Goal: Information Seeking & Learning: Learn about a topic

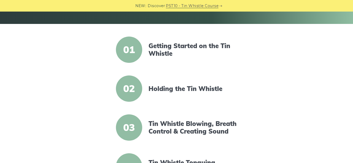
scroll to position [119, 0]
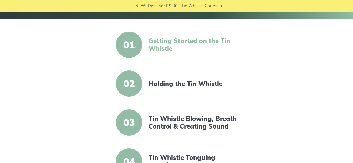
click at [175, 47] on link "Getting Started on the Tin Whistle" at bounding box center [194, 44] width 90 height 15
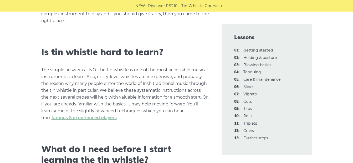
scroll to position [159, 0]
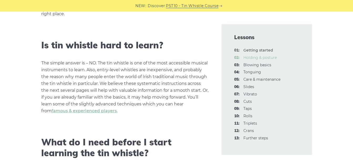
click at [246, 56] on link "02: Holding & posture" at bounding box center [260, 57] width 33 height 5
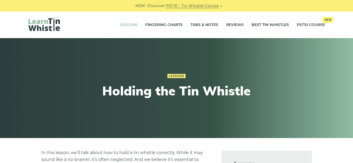
click at [127, 26] on link "Lessons" at bounding box center [129, 24] width 18 height 13
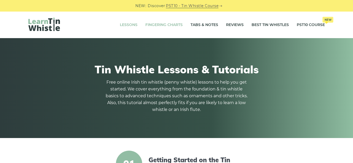
click at [159, 28] on link "Fingering Charts" at bounding box center [163, 24] width 37 height 13
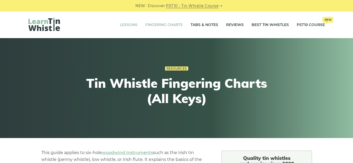
click at [126, 27] on link "Lessons" at bounding box center [129, 24] width 18 height 13
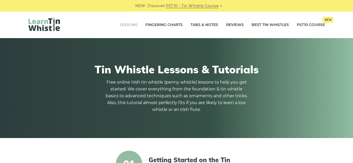
click at [124, 24] on link "Lessons" at bounding box center [129, 24] width 18 height 13
click at [286, 60] on div "Tin Whistle Lessons & Tutorials Free online Irish tin whistle (penny whistle) l…" at bounding box center [176, 88] width 297 height 75
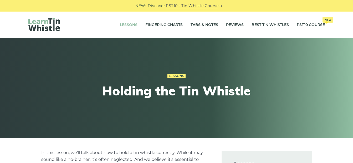
click at [128, 25] on link "Lessons" at bounding box center [129, 24] width 18 height 13
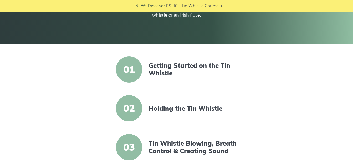
scroll to position [98, 0]
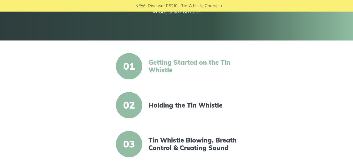
click at [191, 62] on link "Getting Started on the Tin Whistle" at bounding box center [194, 66] width 90 height 15
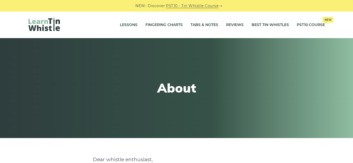
click at [161, 7] on span "Discover" at bounding box center [156, 6] width 17 height 6
drag, startPoint x: 161, startPoint y: 7, endPoint x: 225, endPoint y: 31, distance: 68.7
click at [227, 32] on div "Lessons Fingering Charts Tabs & Notes Reviews Best Tin Whistles PST10 Course Ne…" at bounding box center [177, 25] width 322 height 27
click at [221, 6] on icon at bounding box center [221, 6] width 3 height 3
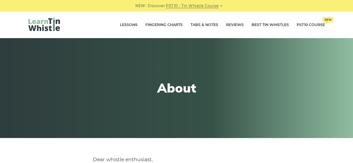
drag, startPoint x: 300, startPoint y: 0, endPoint x: 309, endPoint y: 46, distance: 46.5
click at [309, 46] on div "About" at bounding box center [176, 88] width 353 height 100
click at [342, 18] on div "Lessons Fingering Charts Tabs & Notes Reviews Best Tin Whistles PST10 Course Ne…" at bounding box center [176, 25] width 353 height 27
click at [127, 27] on link "Lessons" at bounding box center [129, 24] width 18 height 13
click at [201, 25] on link "Tabs & Notes" at bounding box center [205, 24] width 28 height 13
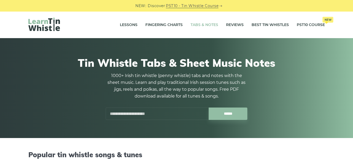
click at [202, 25] on link "Tabs & Notes" at bounding box center [205, 24] width 28 height 13
click at [201, 24] on link "Tabs & Notes" at bounding box center [205, 24] width 28 height 13
click at [154, 113] on input "text" at bounding box center [157, 114] width 103 height 12
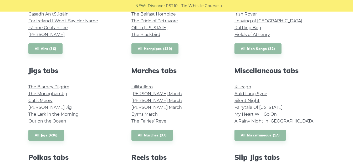
scroll to position [251, 0]
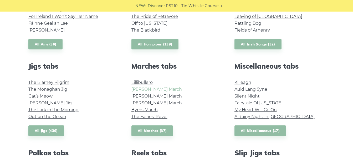
type input "*******"
click at [159, 90] on link "[PERSON_NAME] March" at bounding box center [157, 89] width 51 height 5
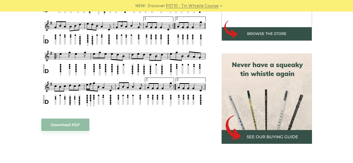
scroll to position [212, 0]
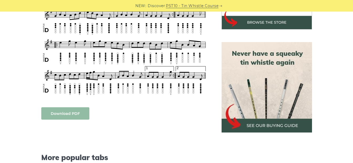
click at [68, 111] on link "Download PDF" at bounding box center [65, 113] width 48 height 12
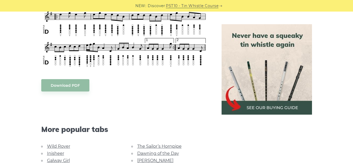
scroll to position [243, 0]
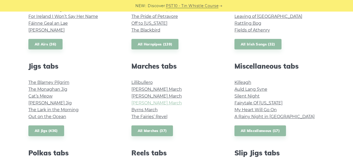
click at [155, 103] on link "[PERSON_NAME] March" at bounding box center [157, 102] width 51 height 5
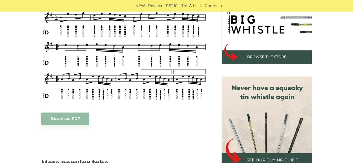
scroll to position [179, 0]
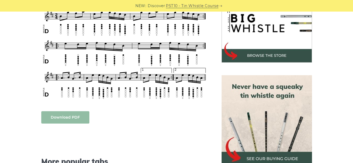
click at [62, 116] on link "Download PDF" at bounding box center [65, 117] width 48 height 12
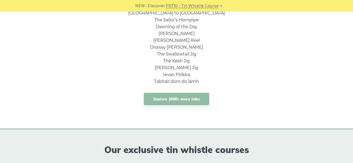
scroll to position [438, 0]
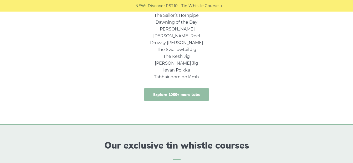
click at [204, 92] on link "Explore 1000+ more tabs" at bounding box center [177, 94] width 66 height 12
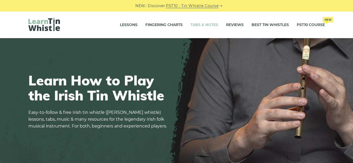
click at [203, 24] on link "Tabs & Notes" at bounding box center [205, 24] width 28 height 13
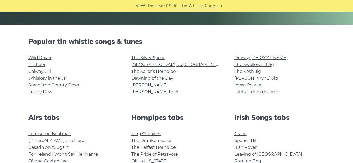
scroll to position [107, 0]
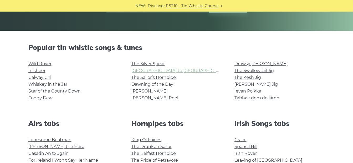
click at [159, 71] on link "Rocky Road to Dublin" at bounding box center [180, 70] width 97 height 5
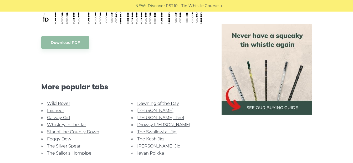
scroll to position [264, 0]
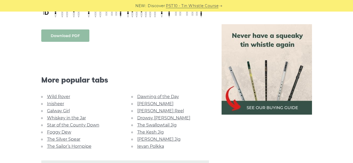
click at [74, 30] on link "Download PDF" at bounding box center [65, 35] width 48 height 12
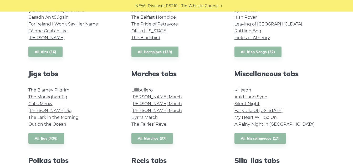
scroll to position [238, 0]
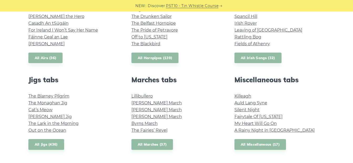
click at [283, 78] on h2 "Miscellaneous tabs" at bounding box center [280, 80] width 90 height 8
click at [266, 142] on link "All Miscellaneous (17)" at bounding box center [261, 144] width 52 height 11
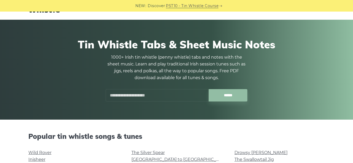
scroll to position [0, 0]
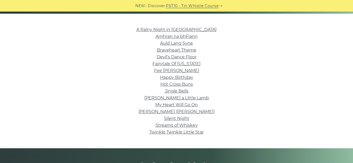
scroll to position [122, 0]
